Goal: Task Accomplishment & Management: Manage account settings

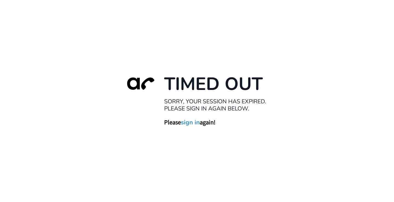
click at [192, 125] on link "sign in" at bounding box center [190, 123] width 19 height 8
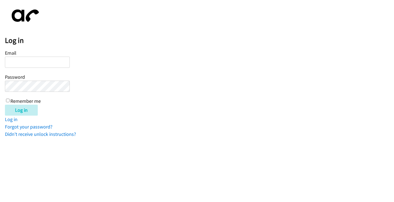
click at [52, 65] on input "Email" at bounding box center [37, 62] width 65 height 11
type input "[EMAIL_ADDRESS][DOMAIN_NAME]"
click at [5, 105] on input "Log in" at bounding box center [21, 110] width 33 height 11
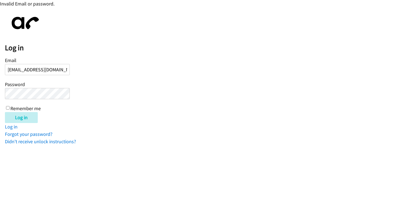
click at [107, 101] on form "Email [EMAIL_ADDRESS][DOMAIN_NAME] Password Remember me Log in" at bounding box center [199, 89] width 389 height 67
click at [89, 19] on div "Log in Email [EMAIL_ADDRESS][DOMAIN_NAME] Password Remember me Log in Log in Fo…" at bounding box center [199, 78] width 389 height 133
click at [70, 66] on form "Email [EMAIL_ADDRESS][DOMAIN_NAME] Password Remember me Log in" at bounding box center [199, 89] width 389 height 67
click at [69, 67] on input "[EMAIL_ADDRESS][DOMAIN_NAME]" at bounding box center [37, 69] width 65 height 11
click at [32, 134] on link "Forgot your password?" at bounding box center [29, 134] width 48 height 6
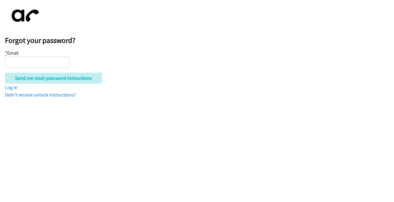
click at [42, 57] on input "* Email" at bounding box center [37, 62] width 65 height 11
type input "jfuentes@lendingpoint.com"
click at [5, 73] on input "Send me reset password instructions" at bounding box center [53, 78] width 97 height 11
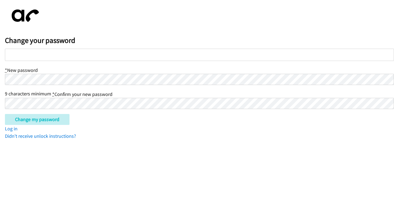
click at [5, 114] on input "Change my password" at bounding box center [37, 119] width 65 height 11
